Goal: Task Accomplishment & Management: Manage account settings

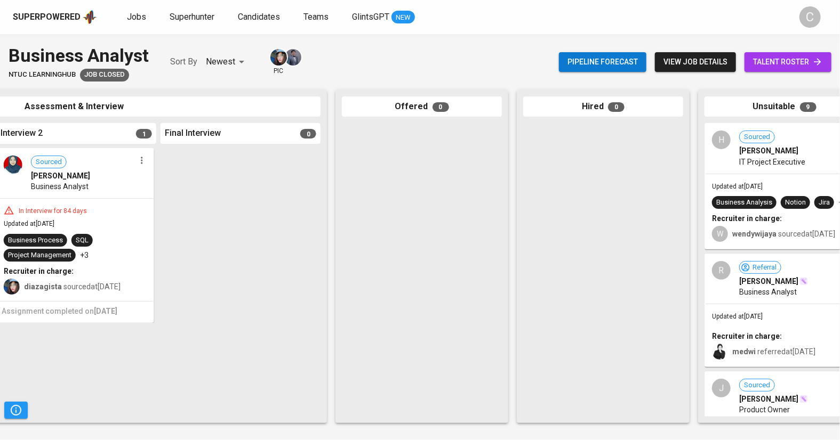
scroll to position [0, 594]
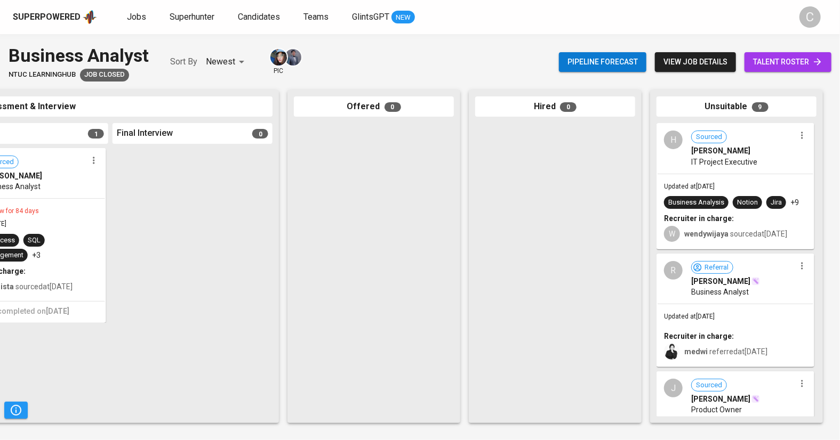
click at [784, 57] on span "talent roster" at bounding box center [788, 61] width 70 height 13
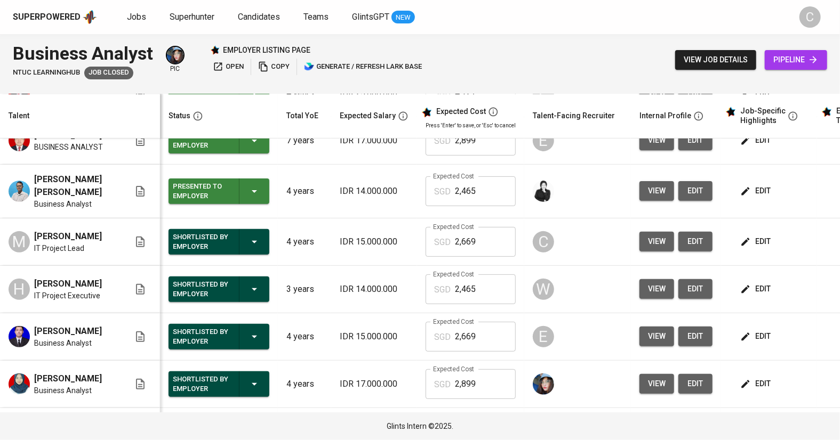
scroll to position [171, 0]
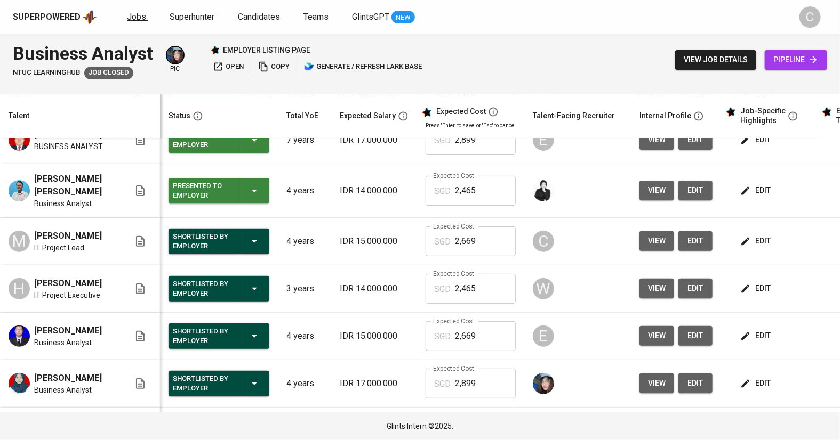
click at [154, 0] on html "Superpowered Jobs Superhunter Candidates Teams GlintsGPT NEW C Business Analyst…" at bounding box center [420, 220] width 840 height 440
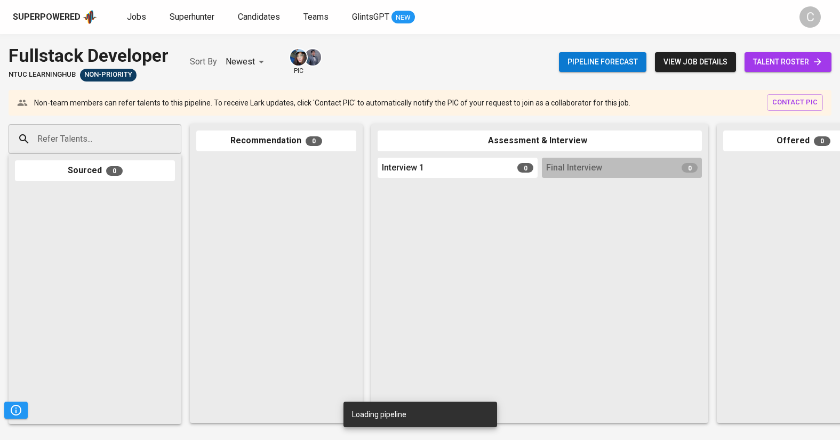
click at [450, 0] on html "Superpowered Jobs Superhunter Candidates Teams GlintsGPT NEW C Pipeline Trigger…" at bounding box center [420, 220] width 840 height 440
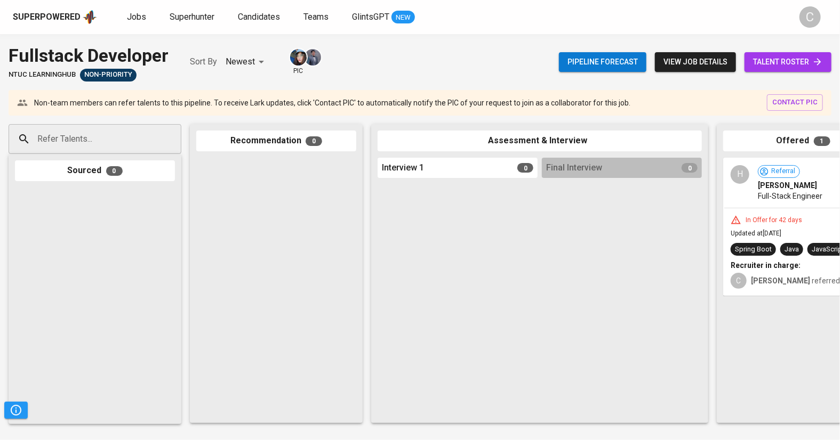
click at [778, 57] on span "talent roster" at bounding box center [788, 61] width 70 height 13
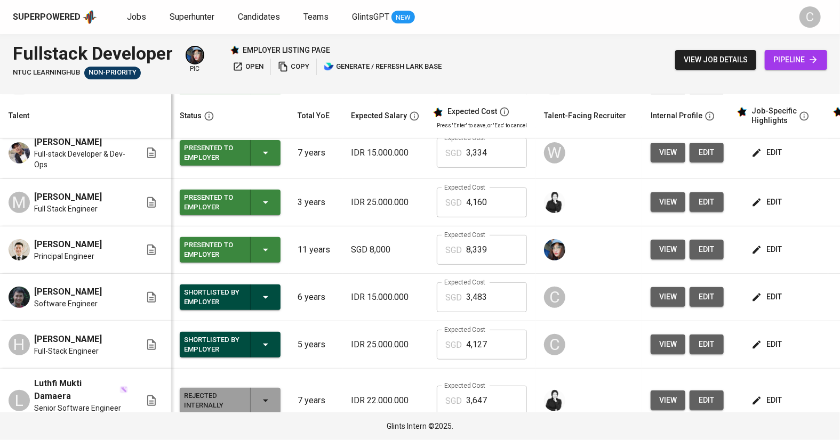
scroll to position [221, 0]
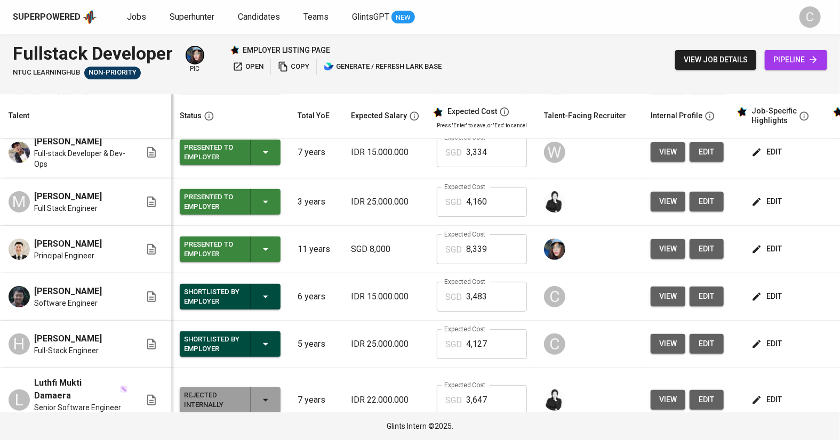
click at [656, 343] on button "view" at bounding box center [668, 344] width 35 height 20
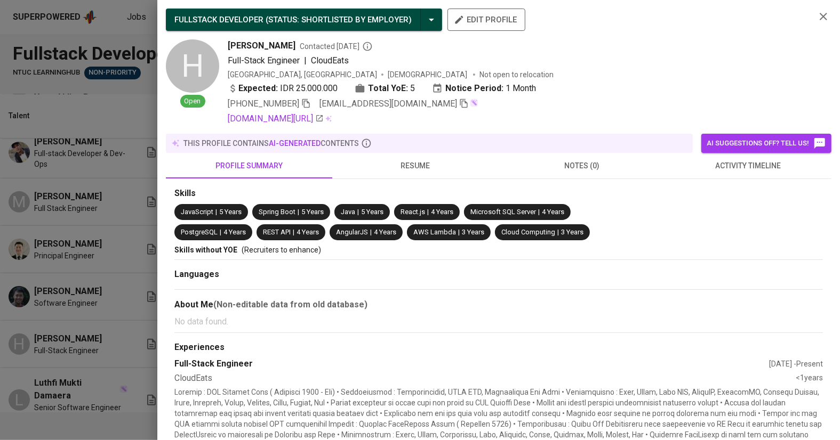
click at [121, 336] on div at bounding box center [420, 220] width 840 height 440
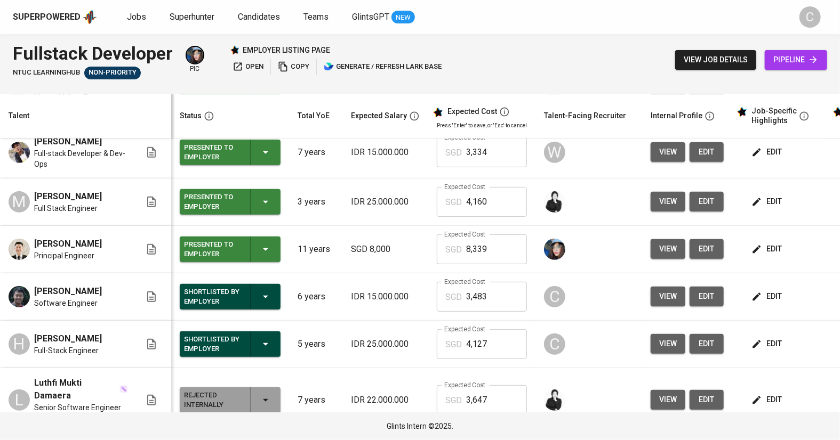
click at [651, 293] on button "view" at bounding box center [668, 297] width 35 height 20
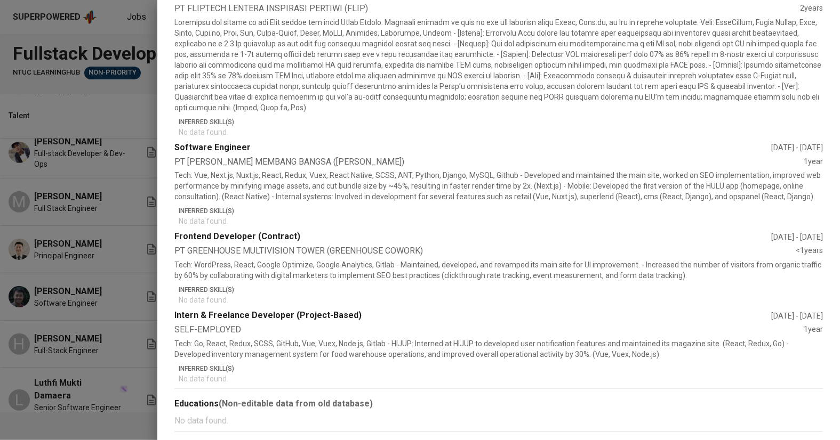
scroll to position [0, 0]
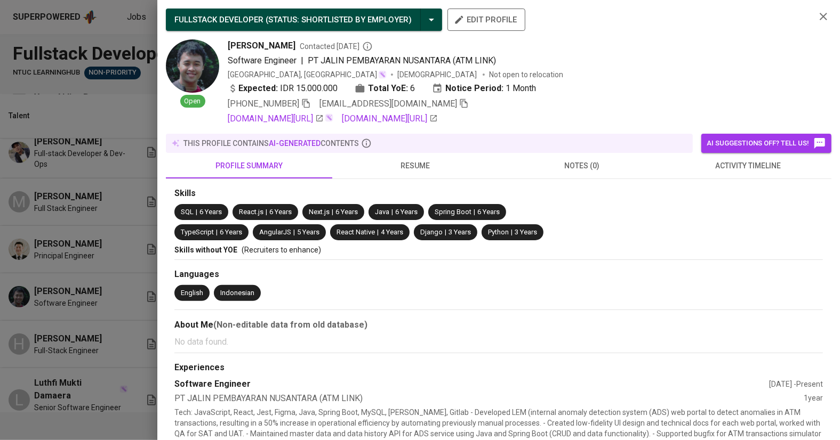
click at [124, 310] on div at bounding box center [420, 220] width 840 height 440
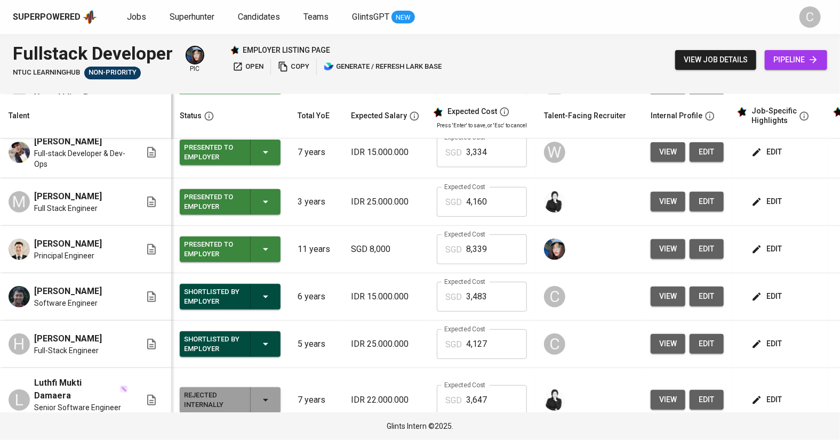
click at [651, 287] on button "view" at bounding box center [668, 297] width 35 height 20
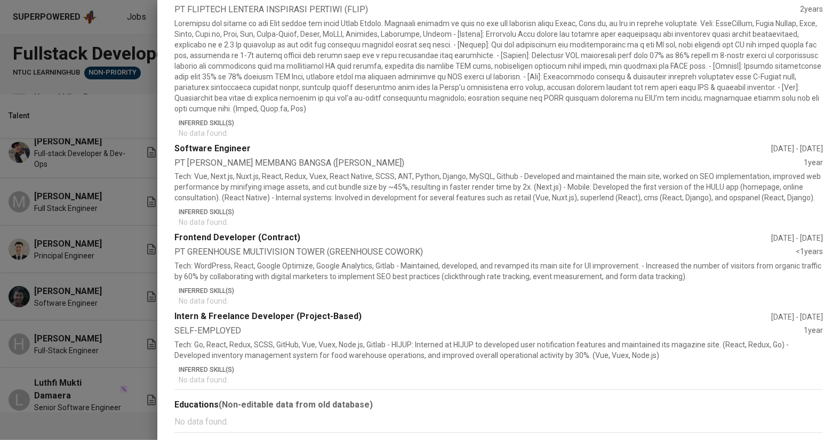
scroll to position [491, 0]
click at [115, 237] on div at bounding box center [420, 220] width 840 height 440
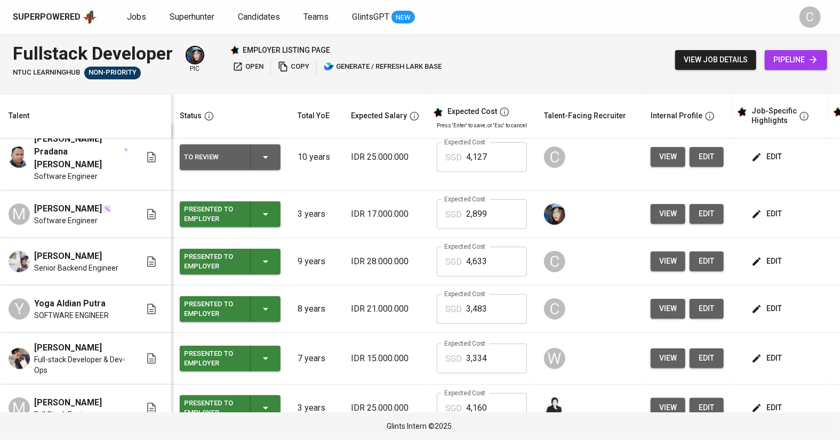
scroll to position [0, 0]
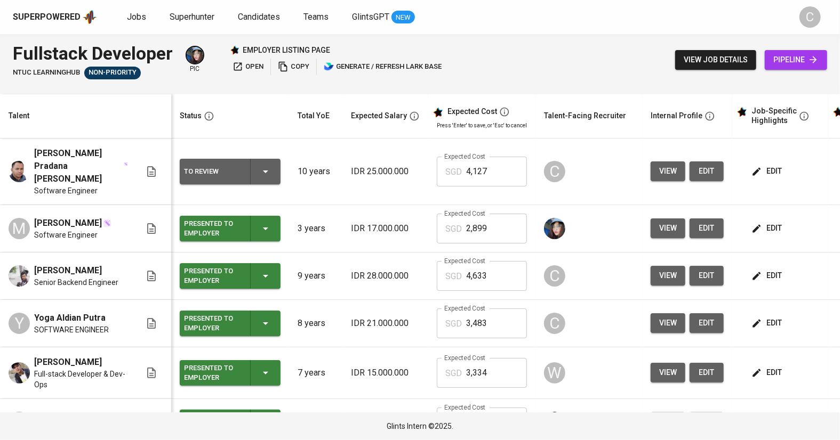
click at [659, 165] on span "view" at bounding box center [668, 171] width 18 height 13
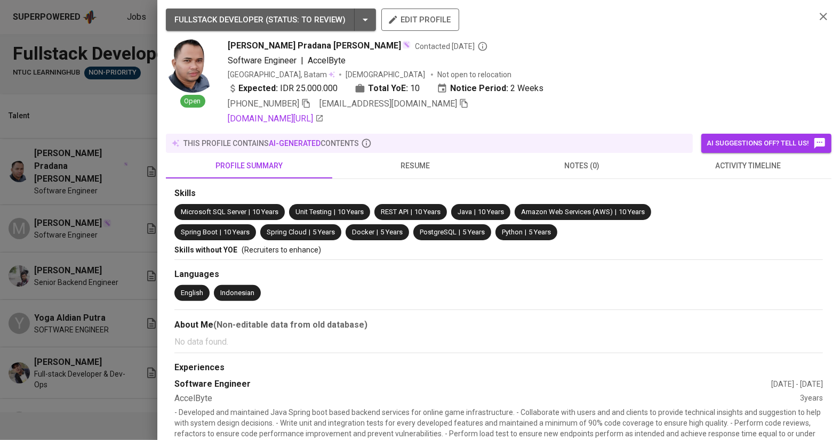
scroll to position [150, 0]
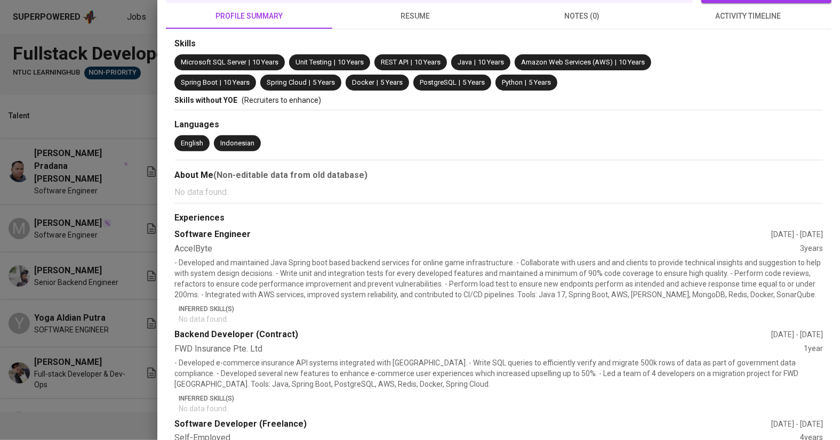
click at [102, 328] on div at bounding box center [420, 220] width 840 height 440
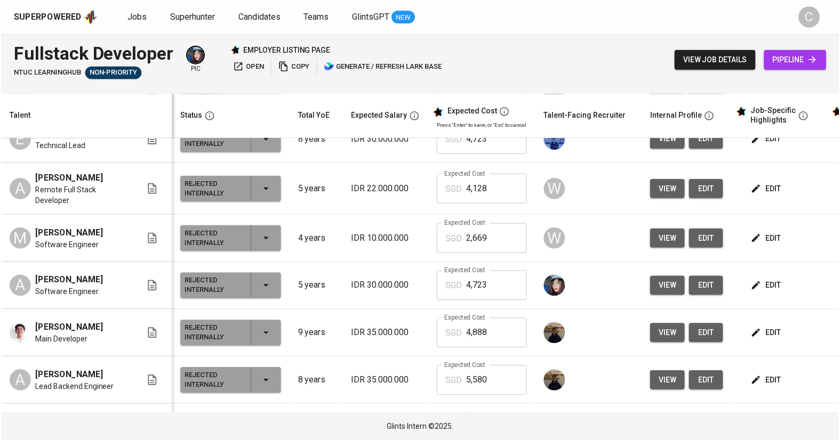
scroll to position [50, 0]
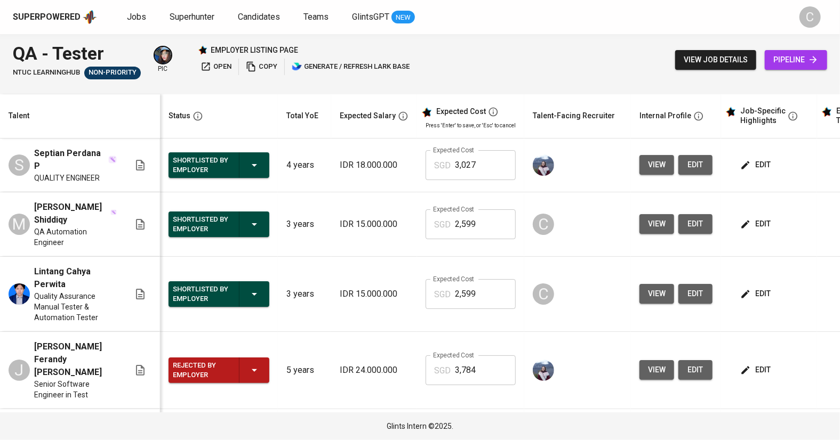
scroll to position [6, 0]
click at [716, 53] on span "view job details" at bounding box center [716, 59] width 64 height 13
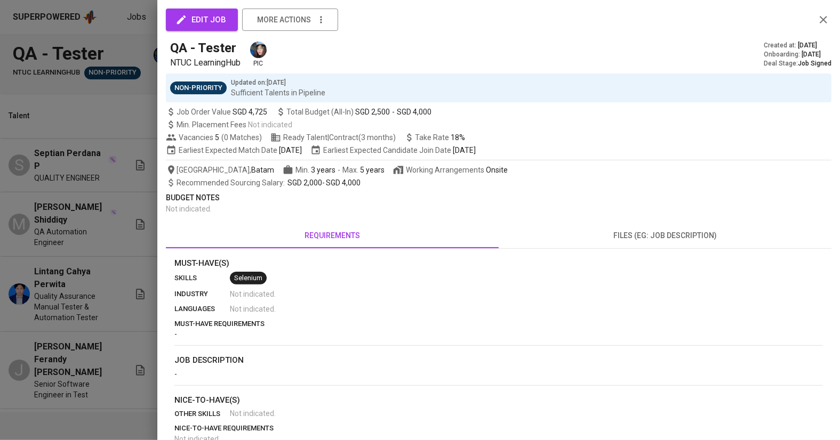
click at [75, 262] on div at bounding box center [420, 220] width 840 height 440
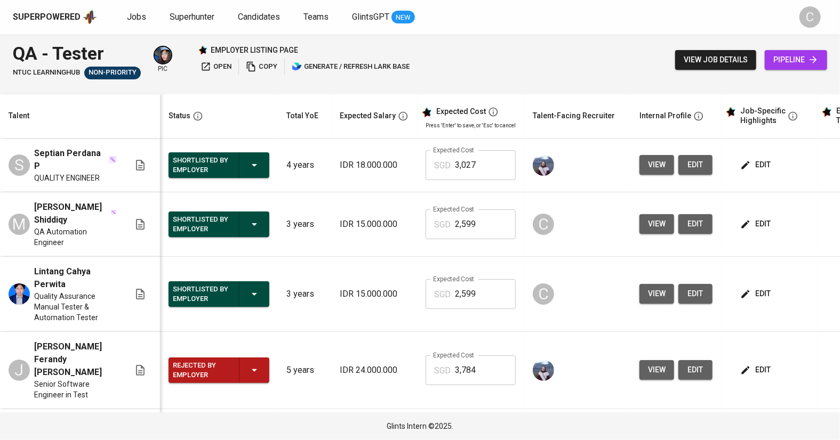
click at [803, 65] on span "pipeline" at bounding box center [795, 59] width 45 height 13
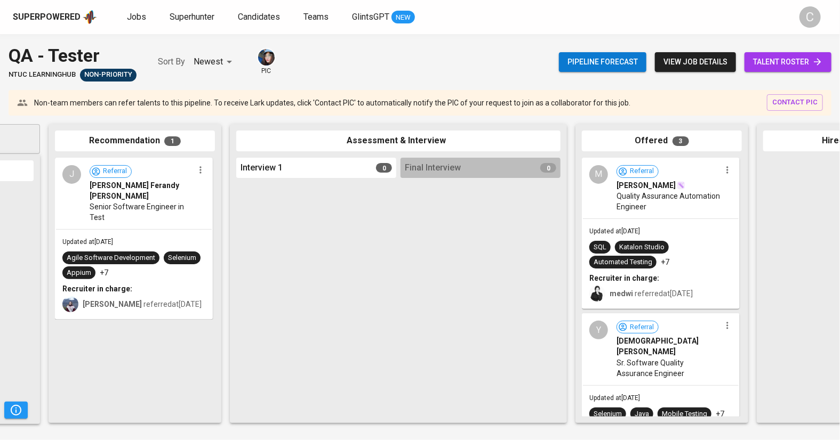
scroll to position [0, 141]
click at [723, 171] on icon "button" at bounding box center [728, 170] width 11 height 11
click at [733, 184] on li "View profile" at bounding box center [765, 189] width 96 height 16
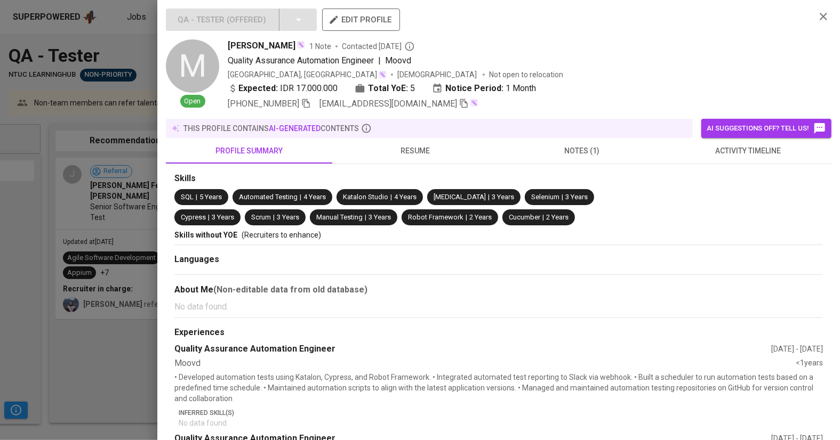
click at [564, 155] on span "notes (1)" at bounding box center [582, 151] width 154 height 13
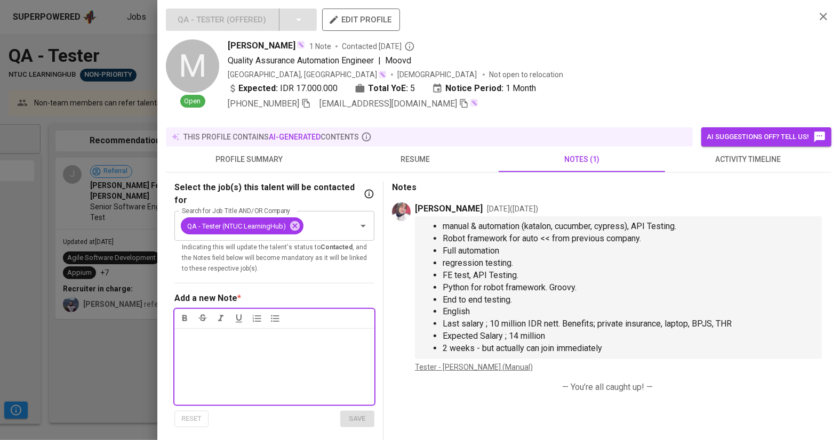
click at [254, 169] on button "profile summary" at bounding box center [249, 160] width 166 height 26
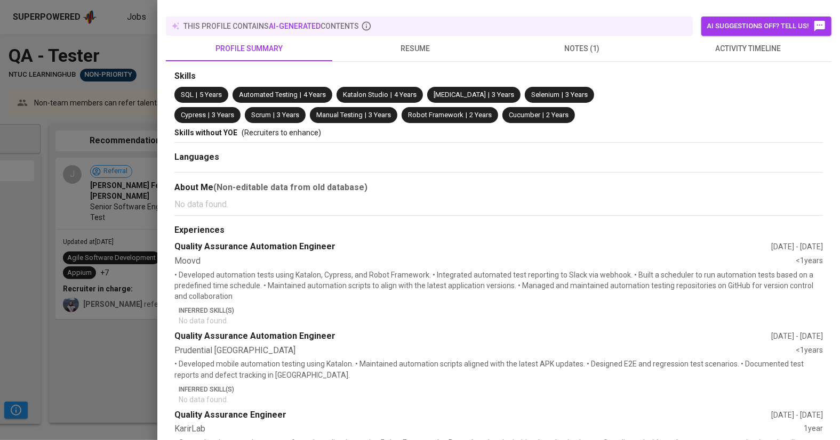
scroll to position [6, 0]
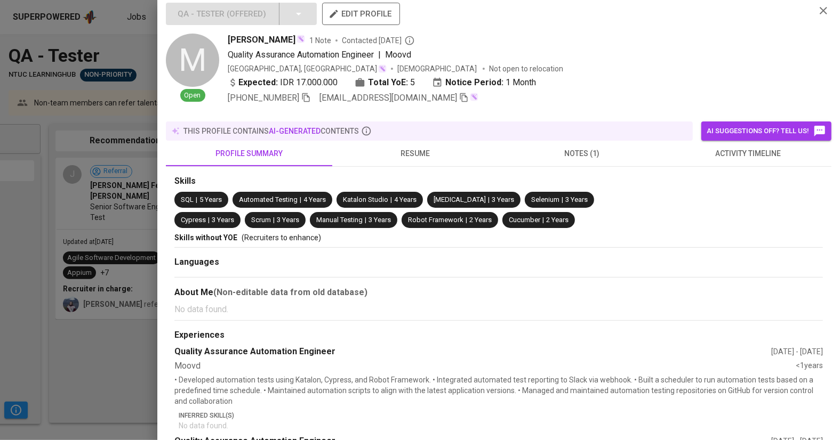
click at [141, 356] on div at bounding box center [420, 220] width 840 height 440
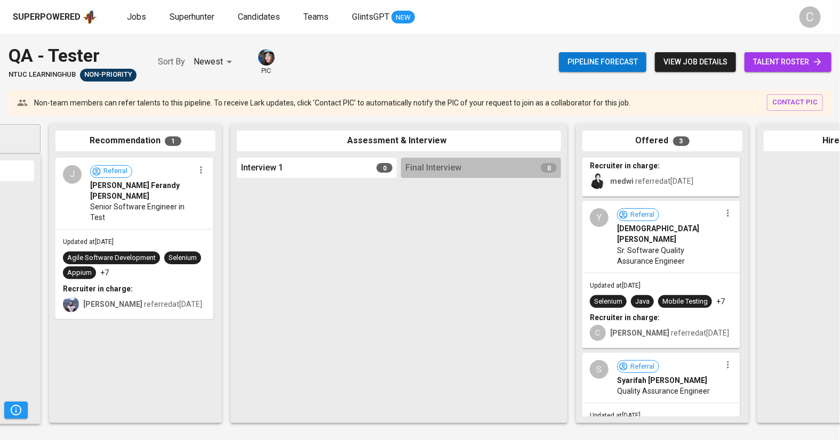
scroll to position [124, 0]
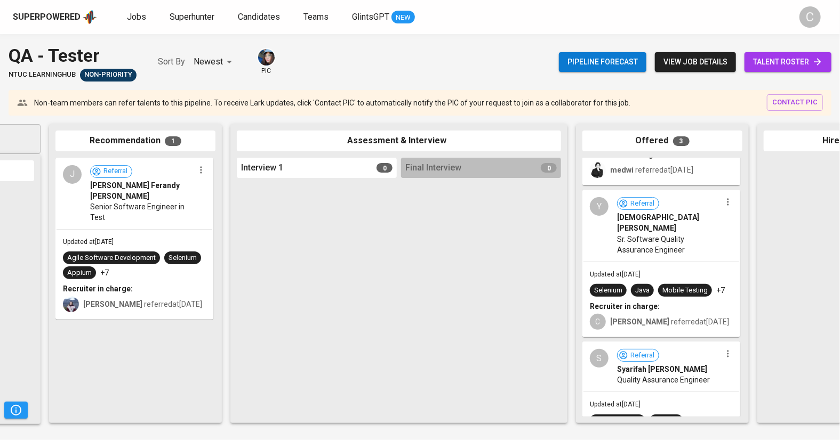
click at [725, 349] on icon "button" at bounding box center [728, 354] width 11 height 11
click at [747, 363] on li "View profile" at bounding box center [765, 360] width 96 height 16
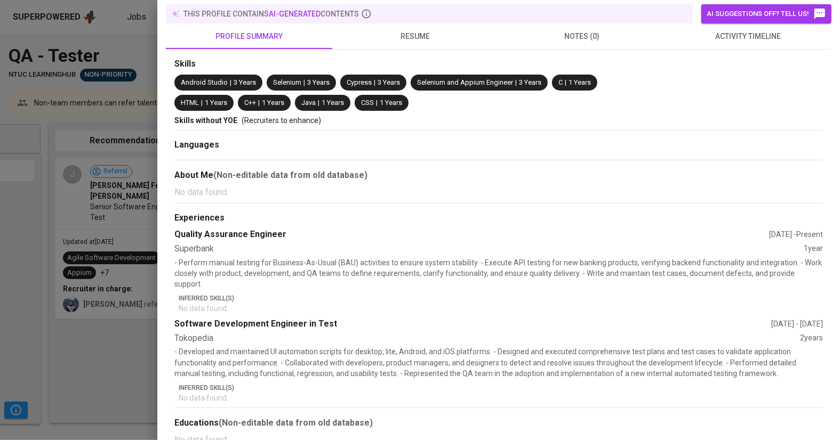
scroll to position [0, 0]
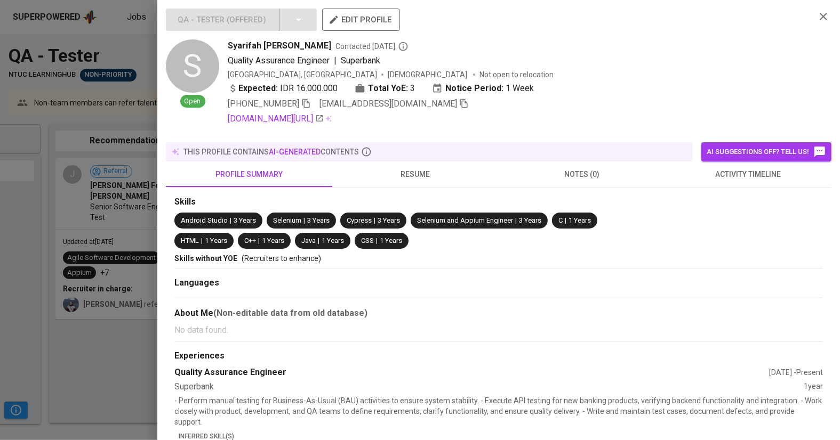
click at [147, 352] on div at bounding box center [420, 220] width 840 height 440
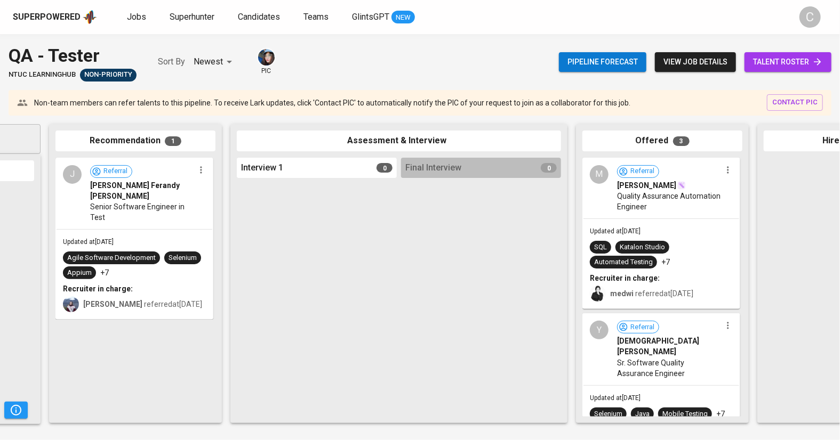
click at [727, 166] on icon "button" at bounding box center [728, 169] width 2 height 7
click at [740, 191] on li "View profile" at bounding box center [765, 189] width 96 height 16
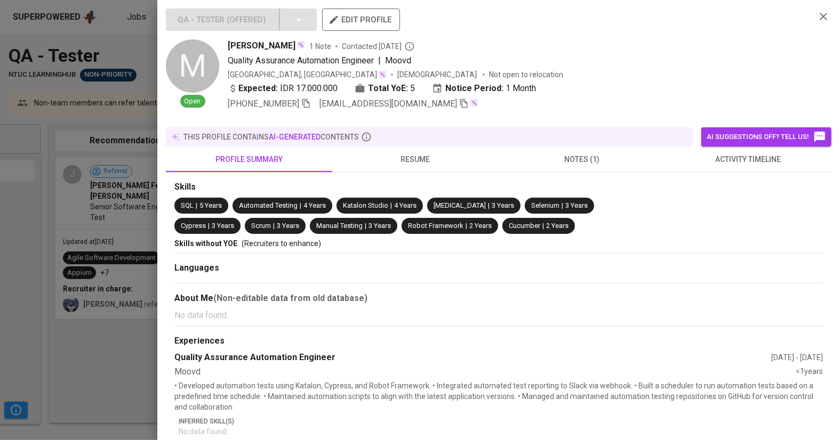
click at [139, 363] on div at bounding box center [420, 220] width 840 height 440
